Goal: Task Accomplishment & Management: Manage account settings

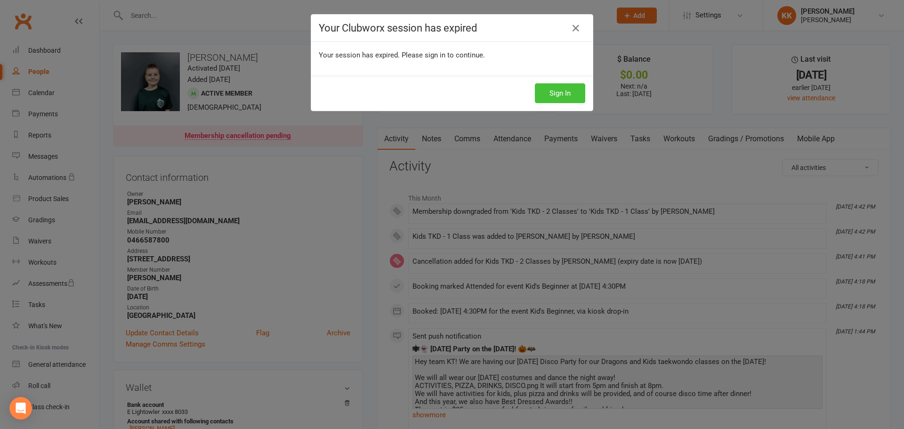
click at [569, 88] on button "Sign In" at bounding box center [560, 93] width 50 height 20
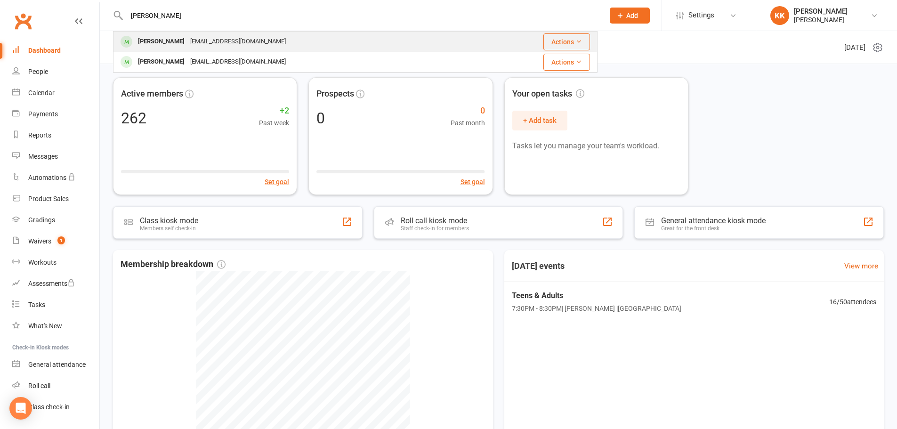
type input "dan"
click at [215, 36] on div "dmccrohon@gmail.com" at bounding box center [237, 42] width 101 height 14
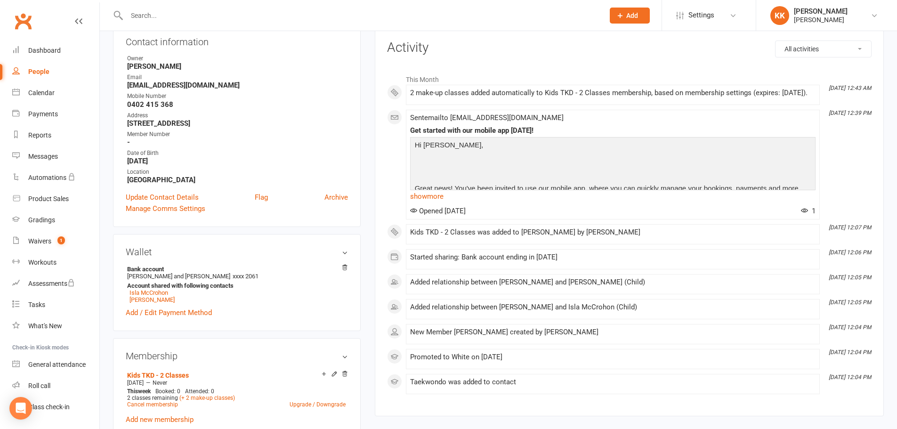
scroll to position [47, 0]
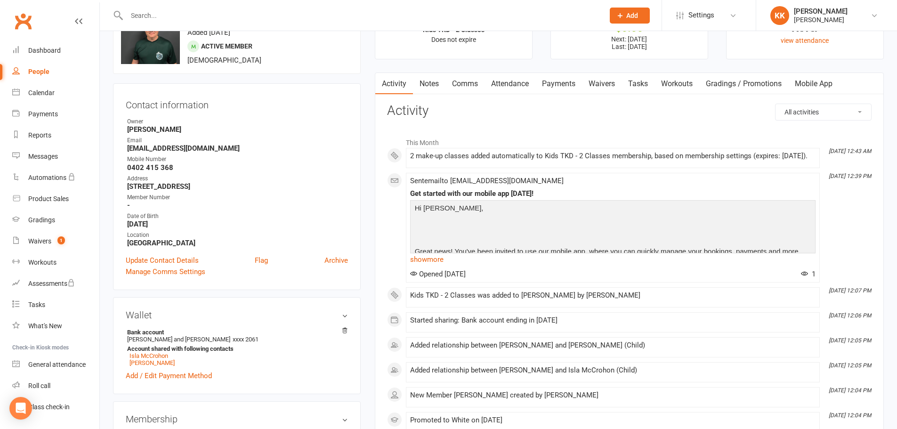
click at [562, 82] on link "Payments" at bounding box center [558, 84] width 47 height 22
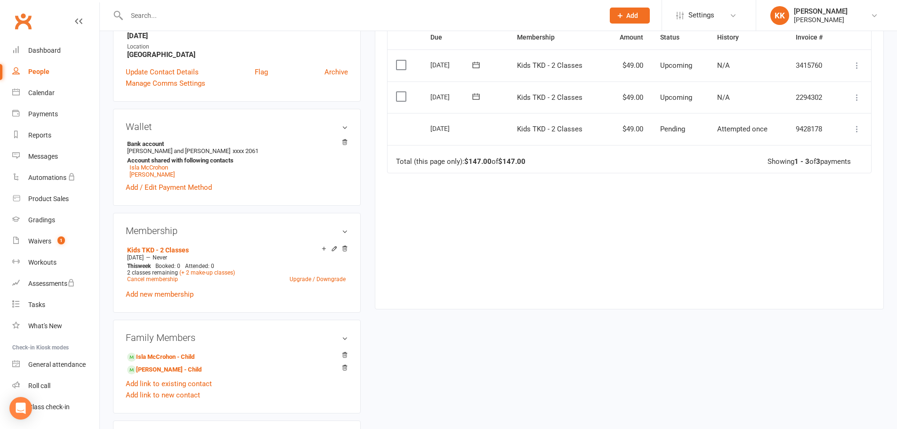
scroll to position [282, 0]
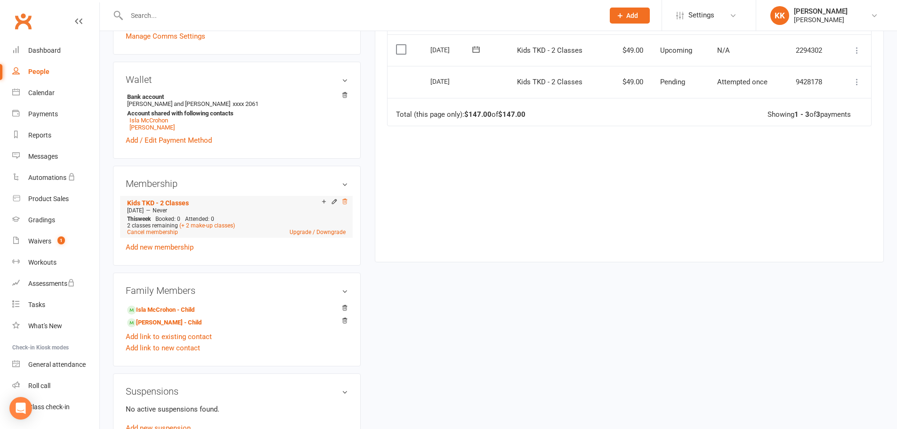
click at [346, 201] on icon at bounding box center [344, 201] width 7 height 7
click at [317, 226] on div "2 classes remaining (+ 2 make-up classes)" at bounding box center [236, 225] width 218 height 7
click at [315, 227] on div "2 classes remaining (+ 2 make-up classes)" at bounding box center [236, 225] width 218 height 7
click at [314, 229] on link "Upgrade / Downgrade" at bounding box center [317, 232] width 56 height 7
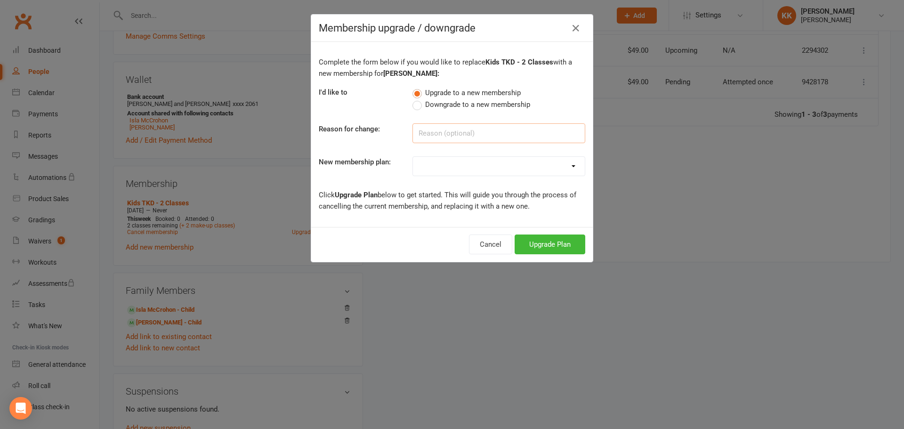
click at [446, 133] on input at bounding box center [498, 133] width 173 height 20
click at [439, 166] on select "Kyu's Dragons - 1 Class Kyu's Dragons - 2 Classes Kyu's Dragons - 3 Classes Kyu…" at bounding box center [499, 166] width 172 height 19
select select "9"
click at [413, 157] on select "Kyu's Dragons - 1 Class Kyu's Dragons - 2 Classes Kyu's Dragons - 3 Classes Kyu…" at bounding box center [499, 166] width 172 height 19
click at [534, 236] on button "Upgrade Plan" at bounding box center [549, 244] width 71 height 20
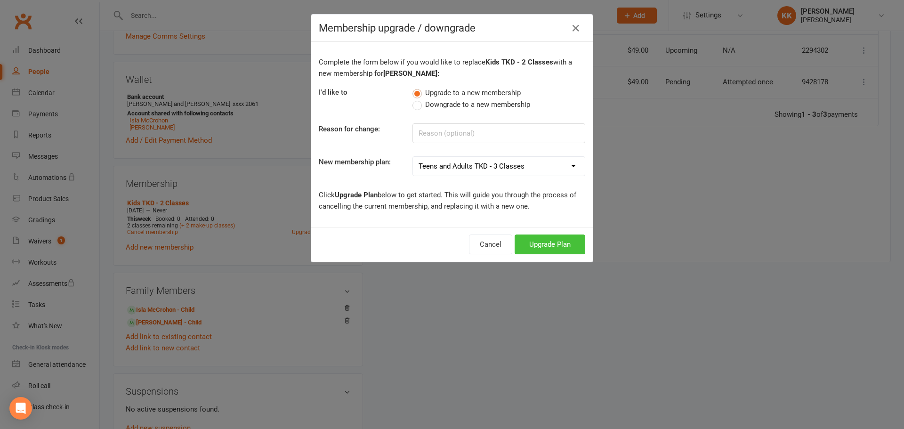
click at [534, 243] on div "Cancel Upgrade Plan" at bounding box center [451, 244] width 281 height 35
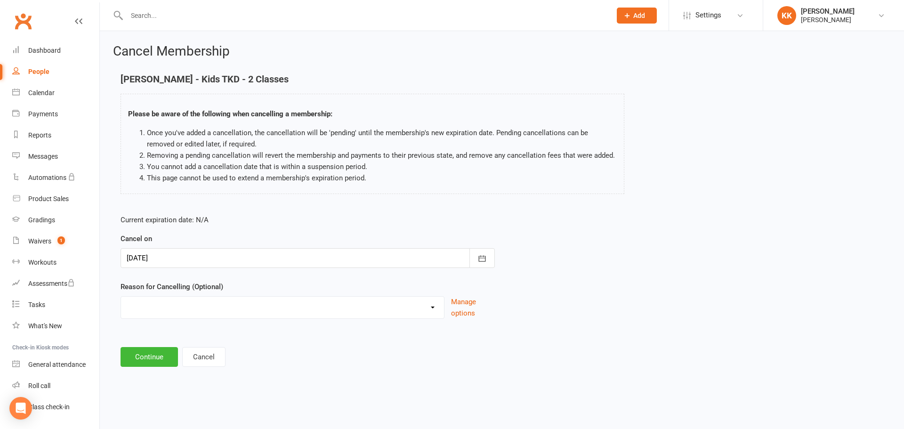
click at [188, 252] on div at bounding box center [308, 258] width 374 height 20
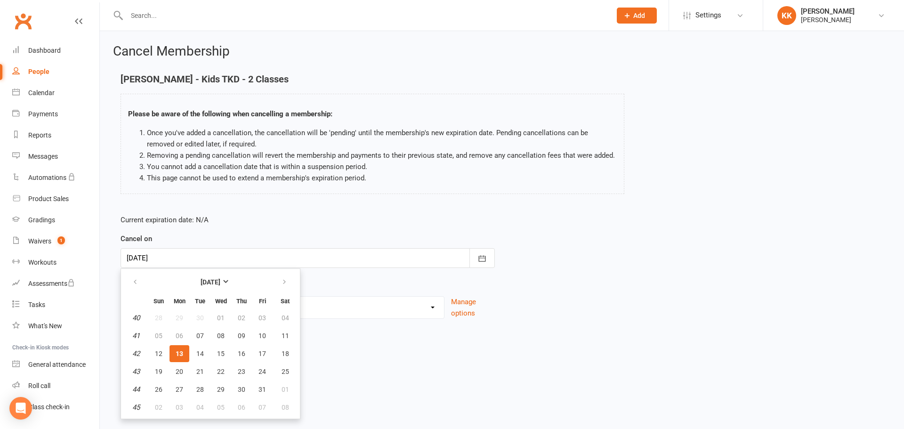
click at [188, 252] on div at bounding box center [308, 258] width 374 height 20
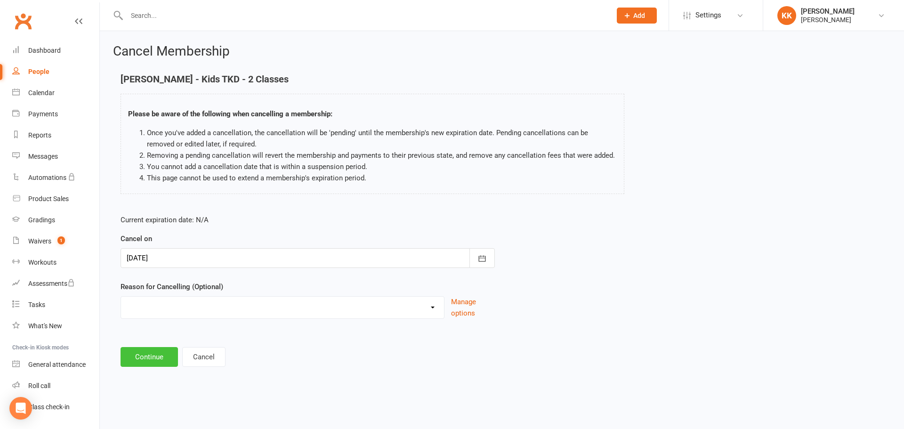
click at [154, 355] on button "Continue" at bounding box center [149, 357] width 57 height 20
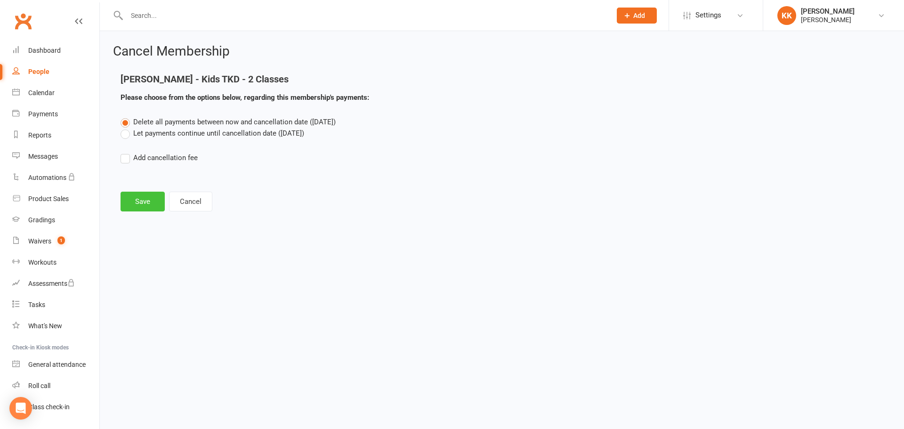
click at [149, 201] on button "Save" at bounding box center [143, 202] width 44 height 20
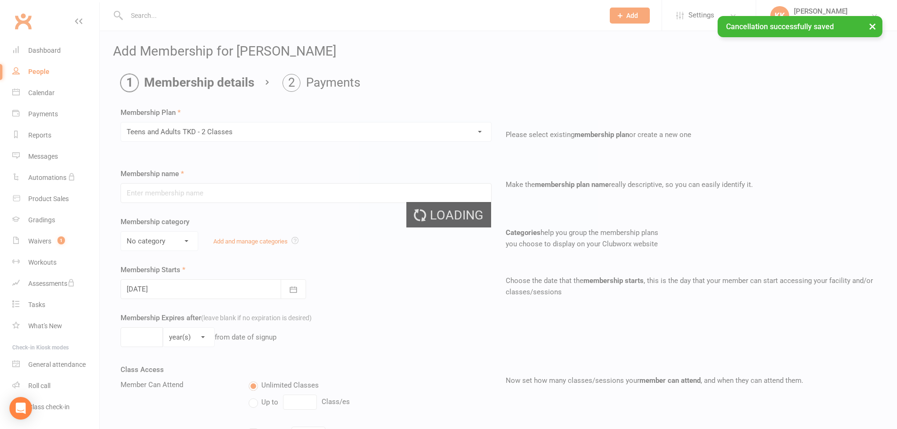
type input "Teens and Adults TKD - 2 Classes"
select select "9"
type input "0"
type input "2"
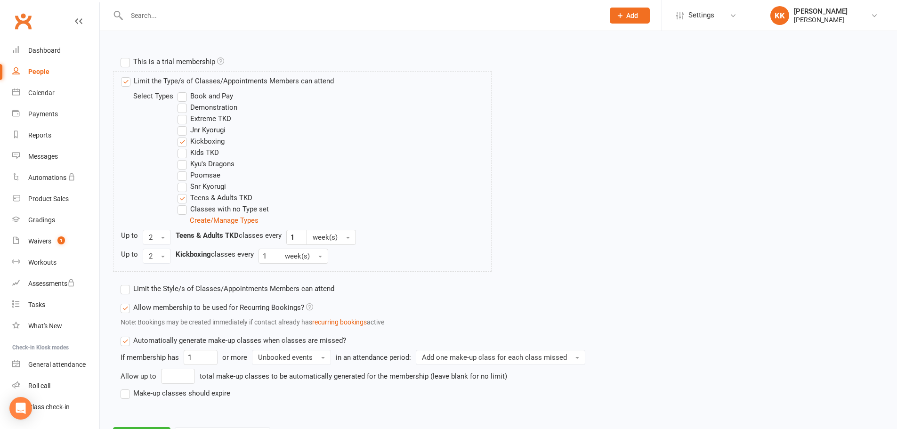
scroll to position [480, 0]
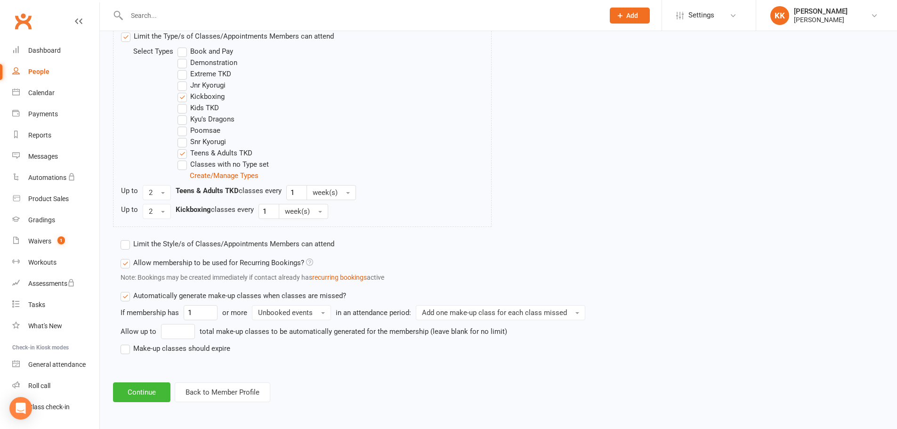
click at [162, 351] on label "Make-up classes should expire" at bounding box center [176, 348] width 110 height 11
click at [127, 343] on input "Make-up classes should expire" at bounding box center [124, 343] width 6 height 0
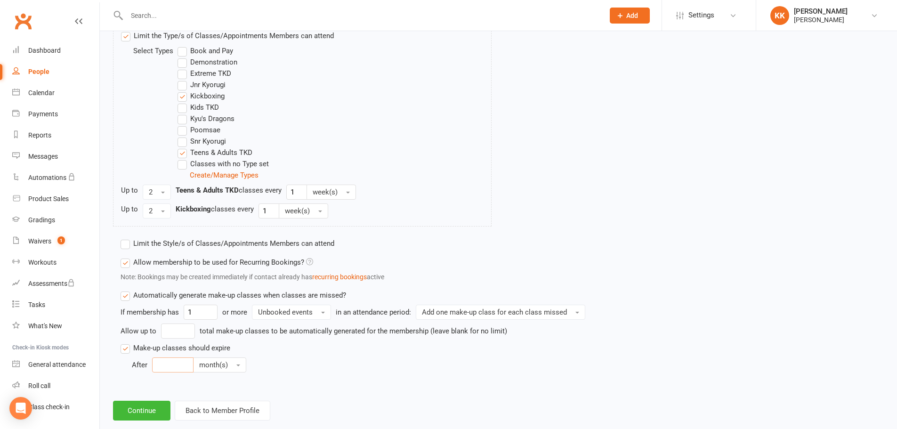
click at [185, 359] on input "number" at bounding box center [172, 364] width 41 height 15
type input "3"
click at [161, 411] on button "Continue" at bounding box center [141, 411] width 57 height 20
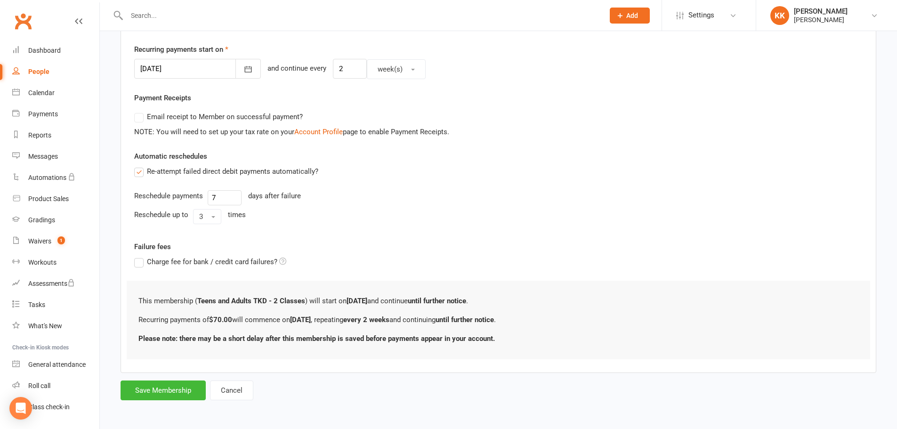
scroll to position [0, 0]
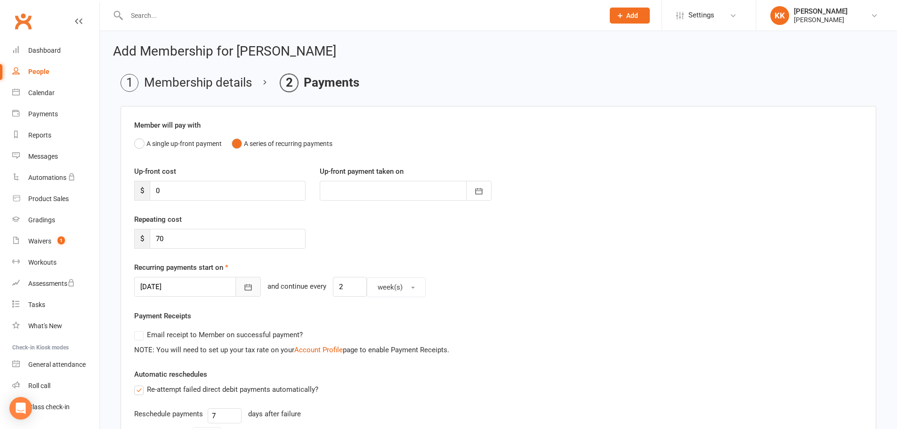
click at [243, 283] on icon "button" at bounding box center [247, 286] width 9 height 9
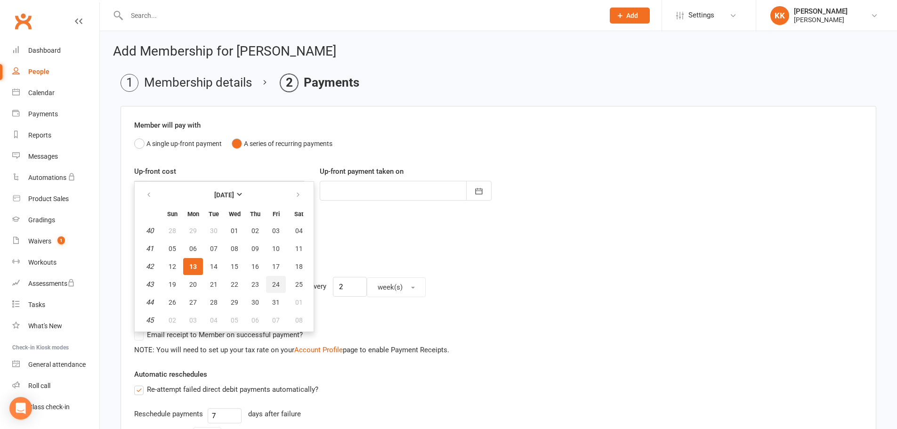
click at [271, 279] on button "24" at bounding box center [276, 284] width 20 height 17
type input "24 Oct 2025"
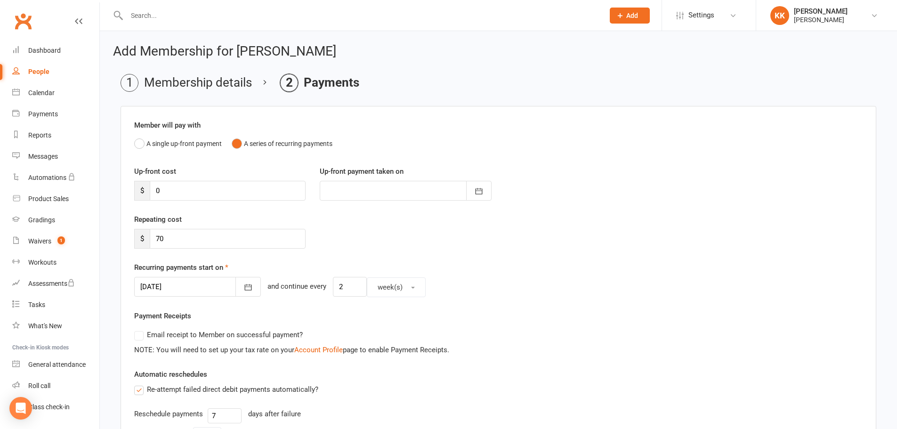
click at [386, 246] on div "Repeating cost $ 70" at bounding box center [498, 238] width 742 height 48
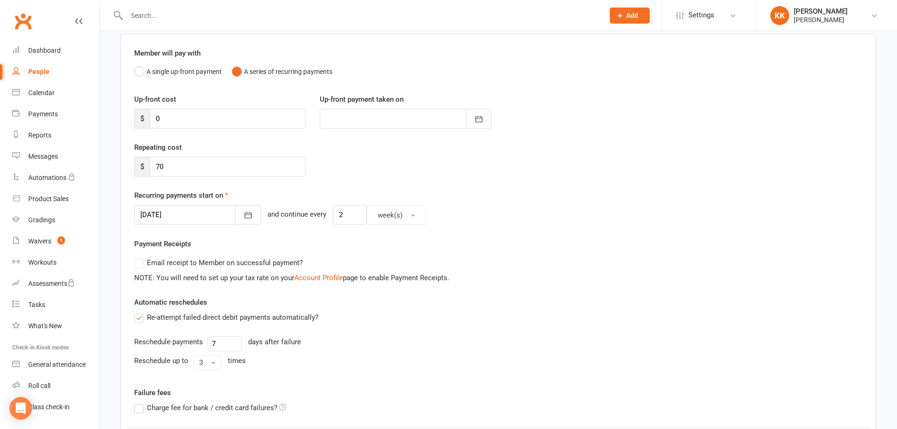
scroll to position [218, 0]
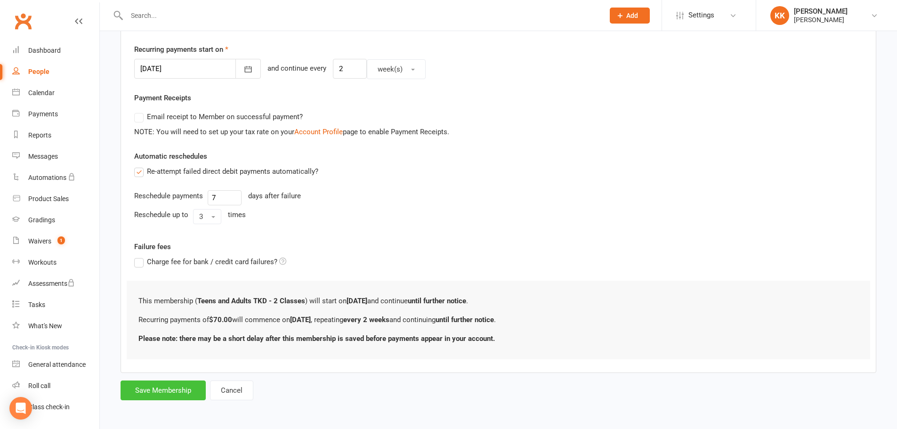
drag, startPoint x: 183, startPoint y: 385, endPoint x: 418, endPoint y: 206, distance: 295.2
click at [418, 206] on form "Member will pay with A single up-front payment A series of recurring payments U…" at bounding box center [498, 144] width 755 height 512
click at [419, 203] on div "Reschedule payments 7 days after failure" at bounding box center [498, 197] width 728 height 15
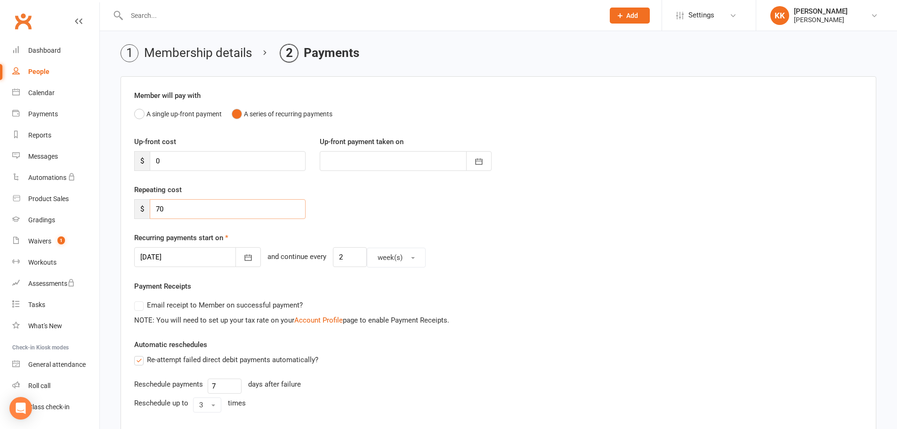
drag, startPoint x: 179, startPoint y: 210, endPoint x: 131, endPoint y: 211, distance: 47.5
click at [131, 211] on div "Repeating cost $ 70" at bounding box center [219, 201] width 185 height 35
type input "49"
drag, startPoint x: 379, startPoint y: 186, endPoint x: 376, endPoint y: 193, distance: 7.2
click at [379, 185] on div "Repeating cost $ 49" at bounding box center [498, 208] width 742 height 48
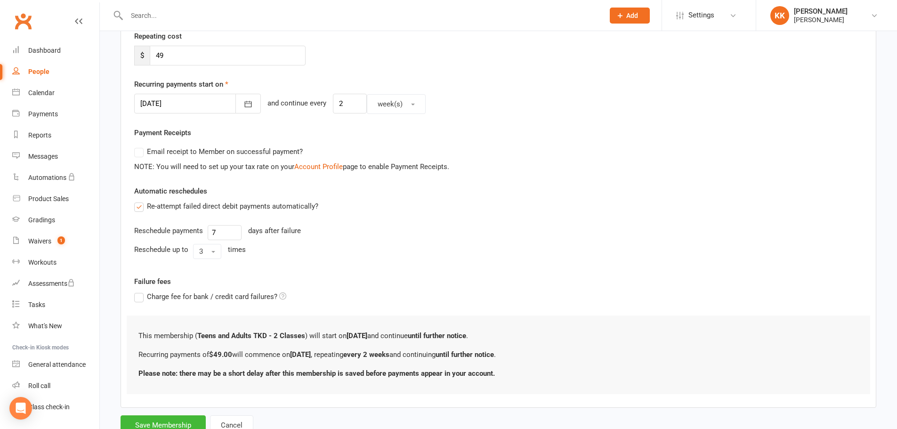
scroll to position [218, 0]
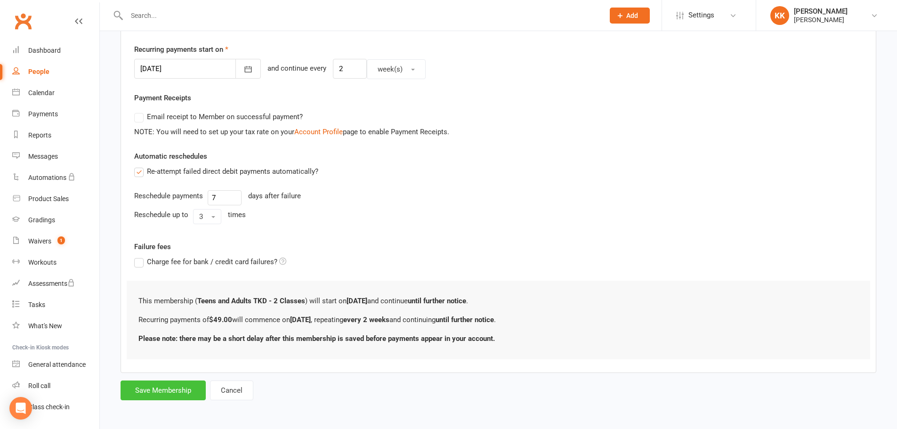
click at [169, 399] on button "Save Membership" at bounding box center [163, 390] width 85 height 20
